Goal: Information Seeking & Learning: Learn about a topic

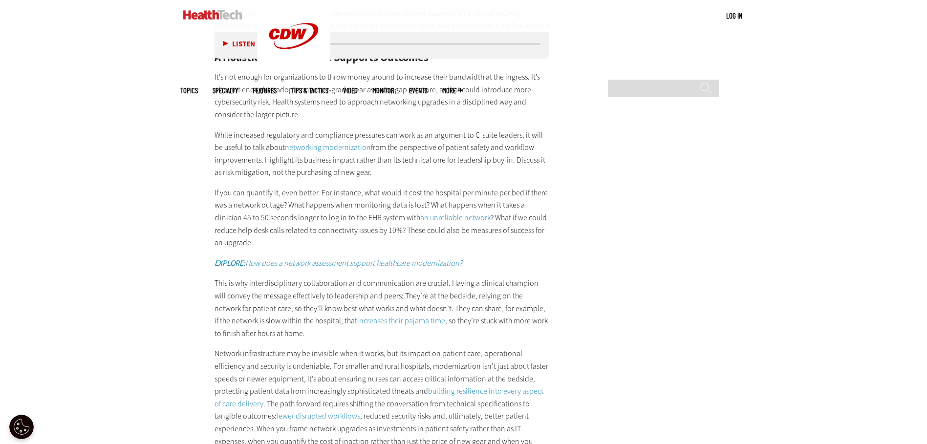
scroll to position [1760, 0]
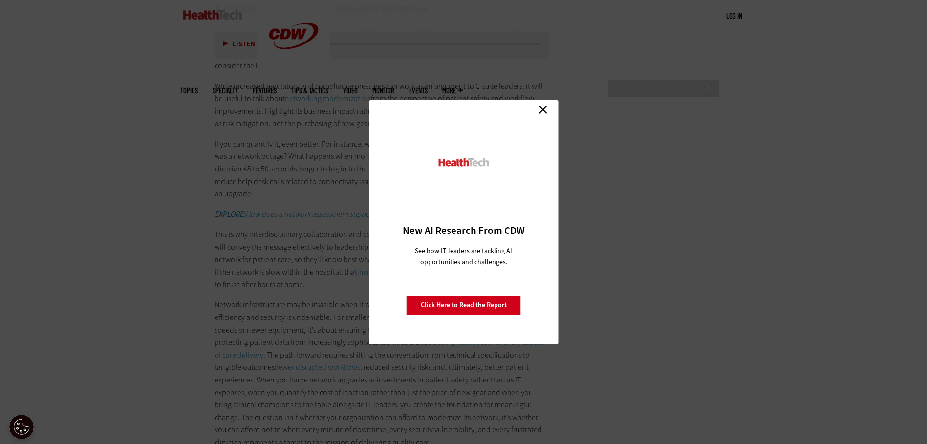
click at [545, 112] on link "Close" at bounding box center [543, 110] width 15 height 15
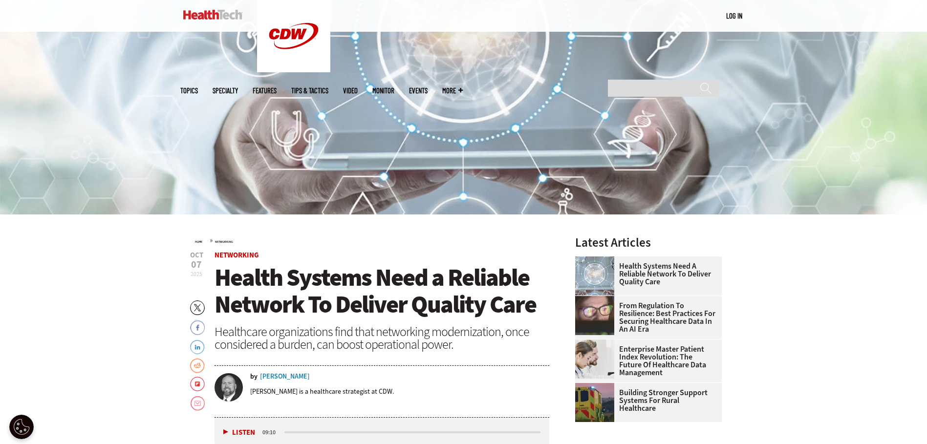
scroll to position [0, 0]
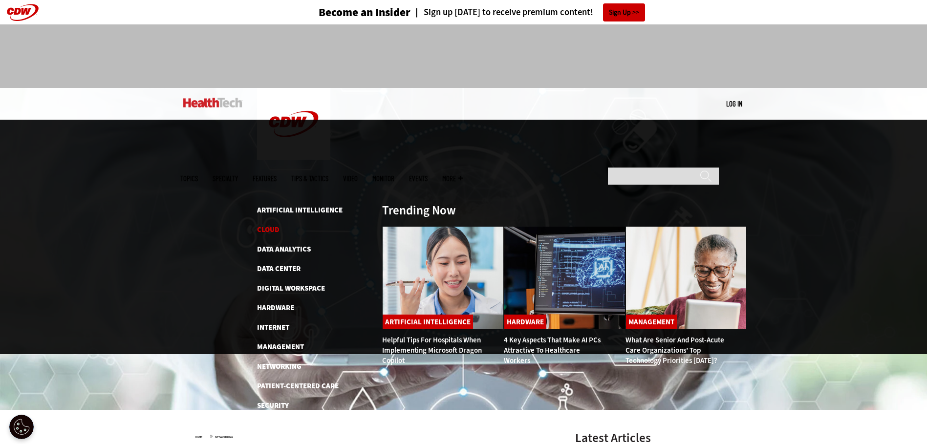
click at [271, 225] on link "Cloud" at bounding box center [268, 230] width 22 height 10
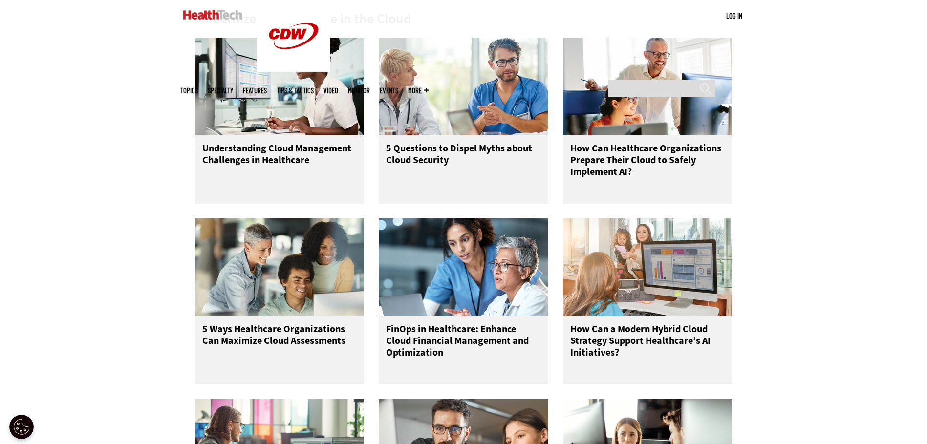
scroll to position [880, 0]
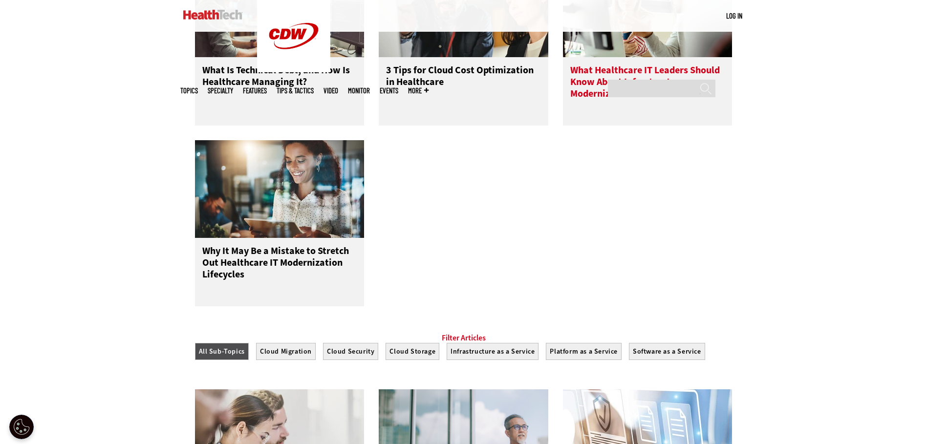
click at [625, 77] on h3 "What Healthcare IT Leaders Should Know About Infrastructure Modernization" at bounding box center [648, 84] width 155 height 39
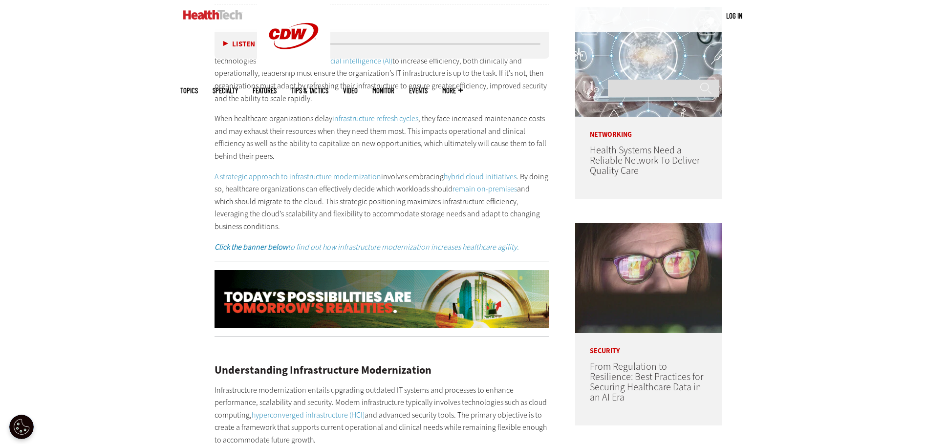
scroll to position [831, 0]
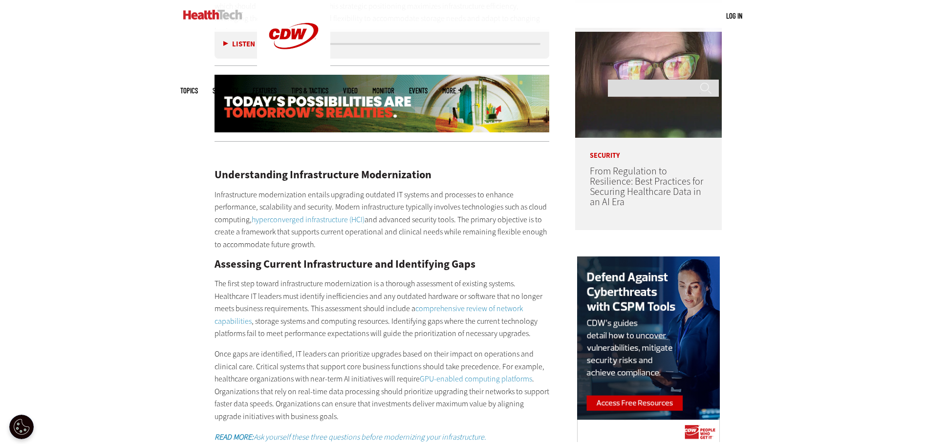
click at [296, 219] on link "hyperconverged infrastructure (HCI)" at bounding box center [308, 220] width 113 height 10
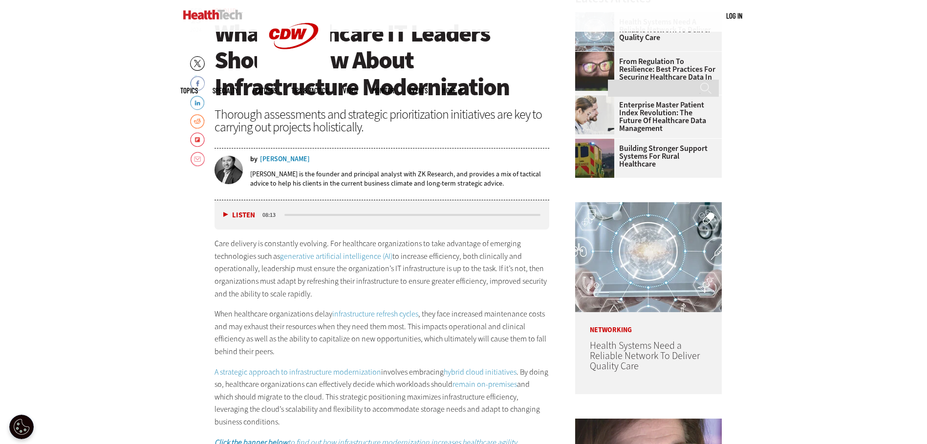
scroll to position [342, 0]
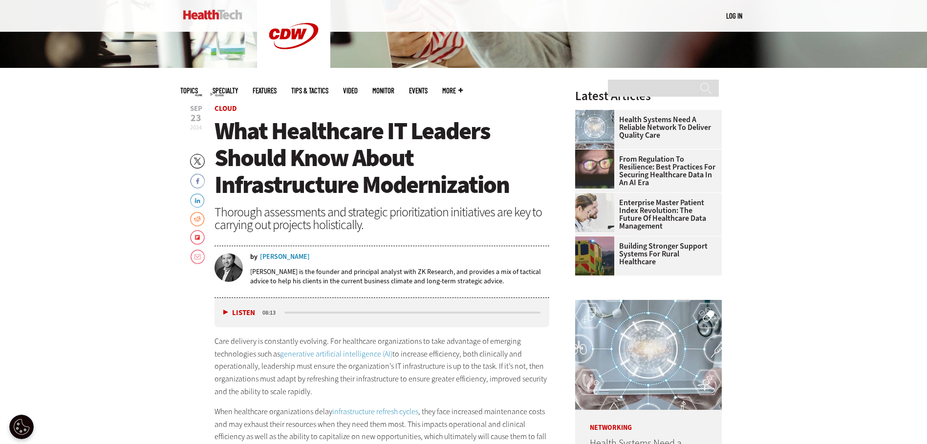
click at [223, 15] on img at bounding box center [212, 15] width 59 height 10
